Goal: Transaction & Acquisition: Purchase product/service

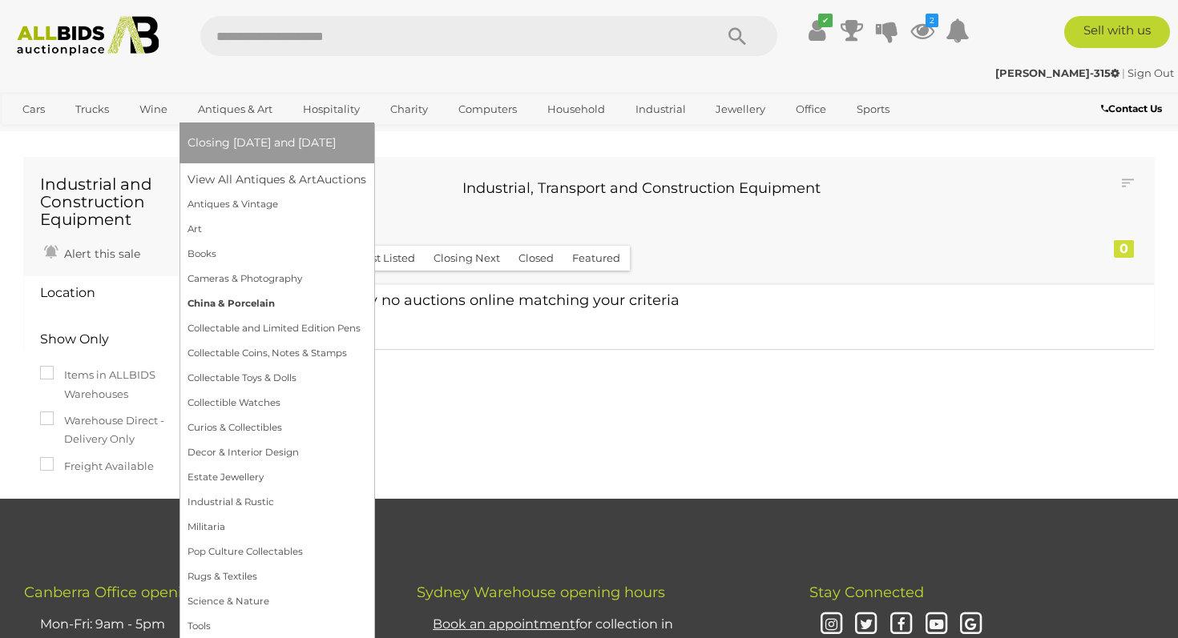
click at [260, 299] on link "China & Porcelain" at bounding box center [276, 304] width 179 height 25
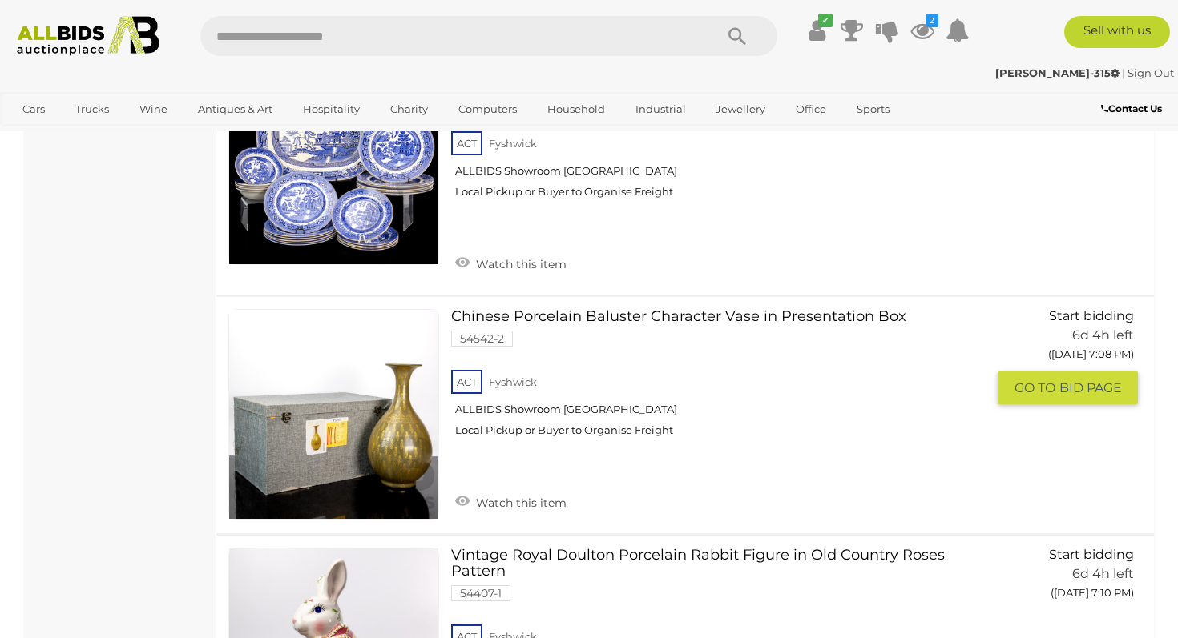
scroll to position [5032, 0]
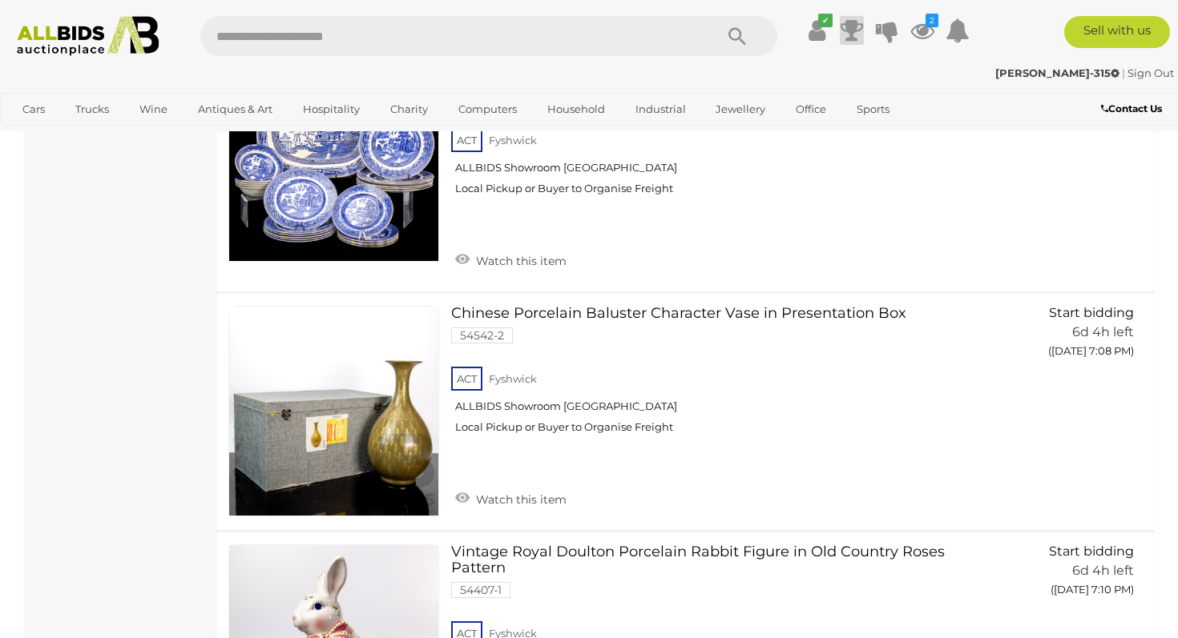
click at [852, 26] on icon at bounding box center [851, 30] width 22 height 29
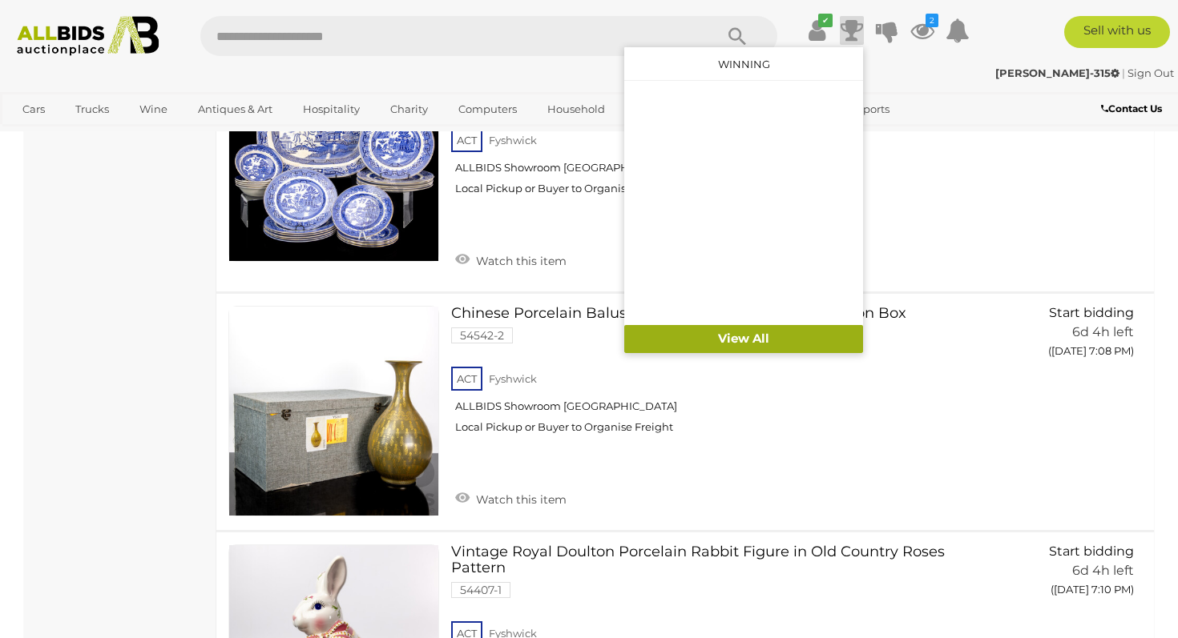
click at [779, 341] on link "View All" at bounding box center [743, 339] width 239 height 28
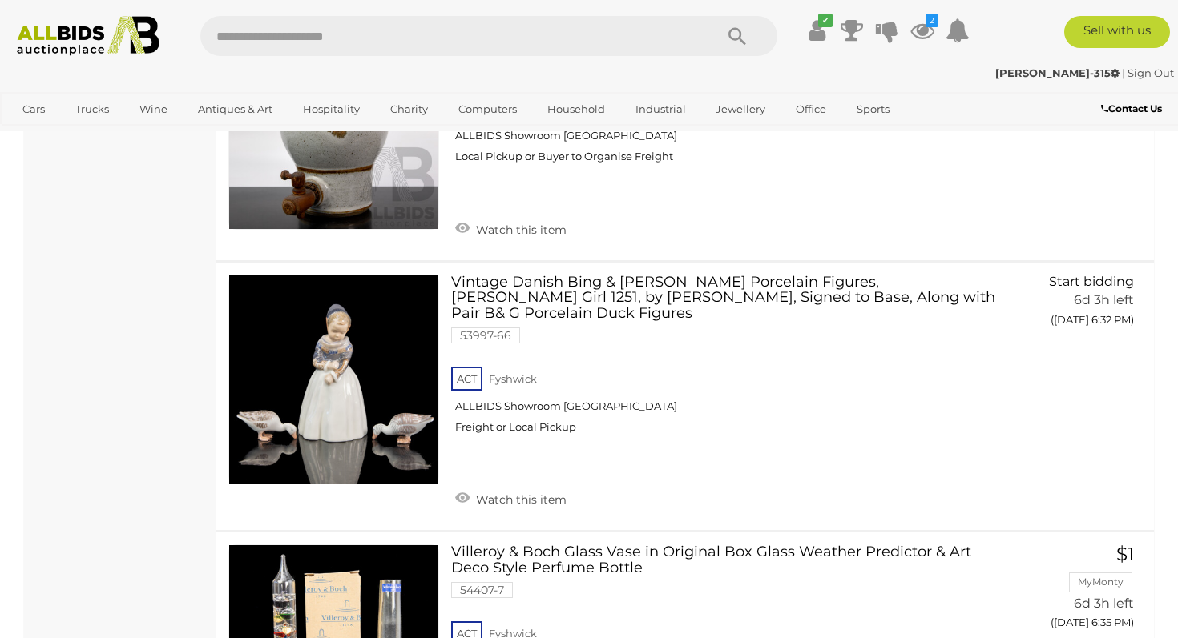
scroll to position [2058, 0]
